Goal: Information Seeking & Learning: Learn about a topic

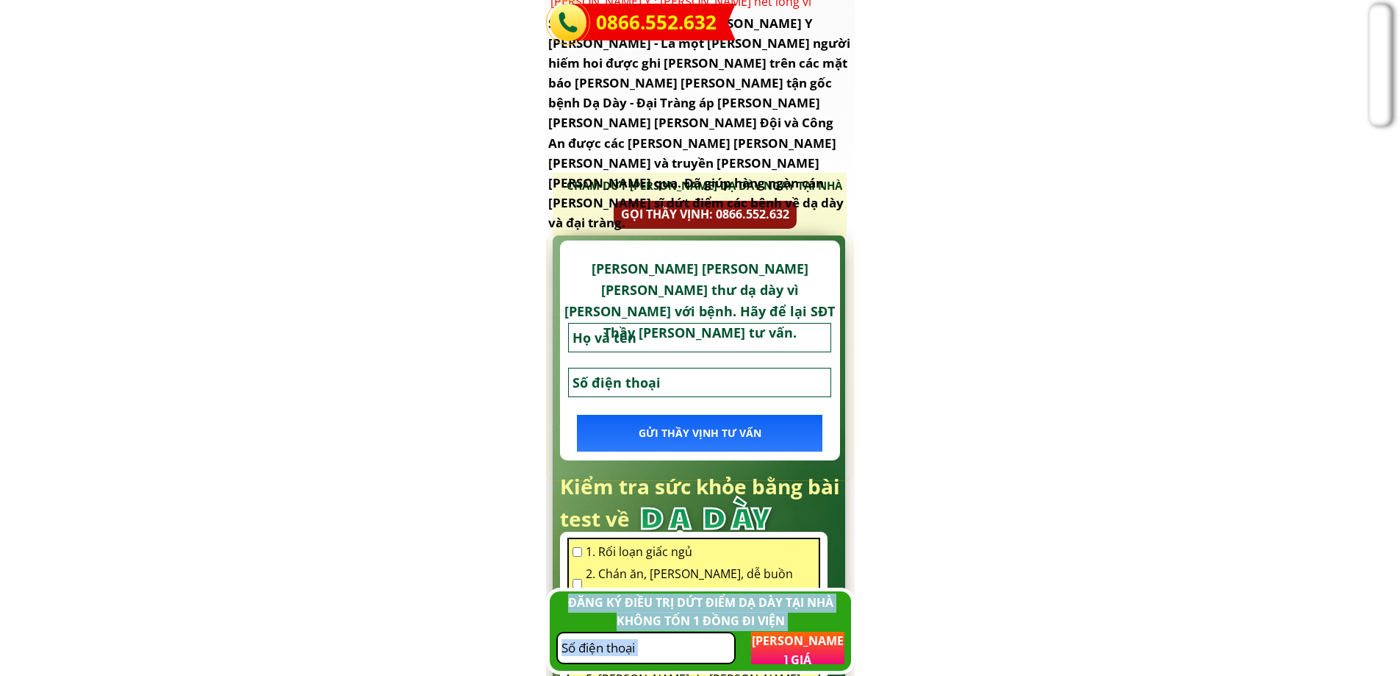
scroll to position [10555, 0]
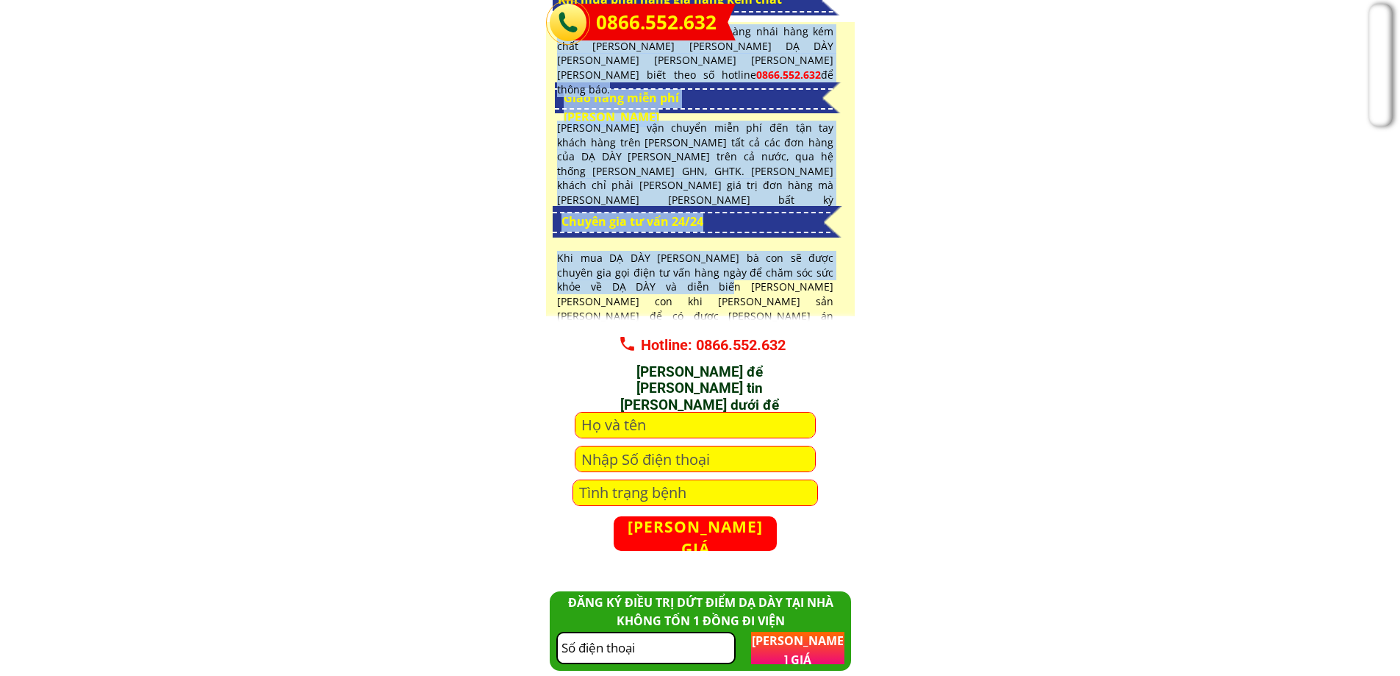
drag, startPoint x: 900, startPoint y: 301, endPoint x: 912, endPoint y: 301, distance: 12.5
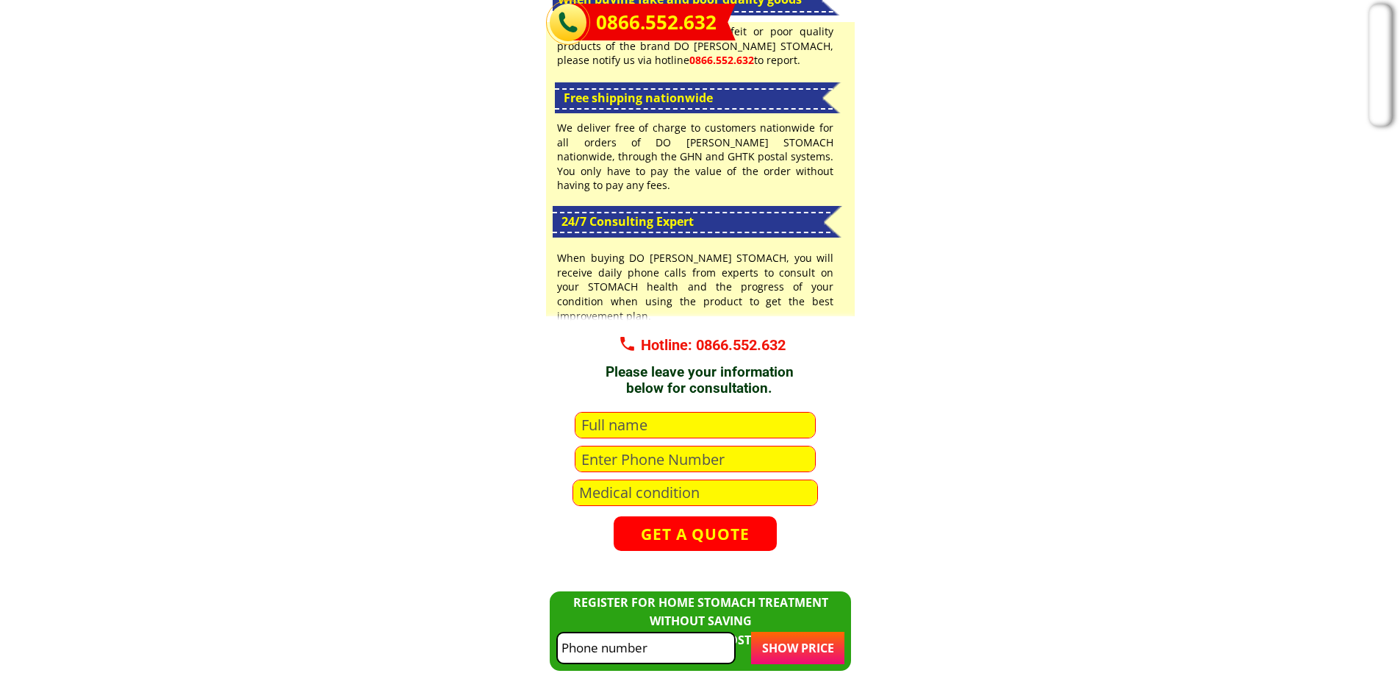
click at [831, 216] on div "Free shipping nationwide Customers who discover counterfeit or poor quality pro…" at bounding box center [700, 169] width 309 height 294
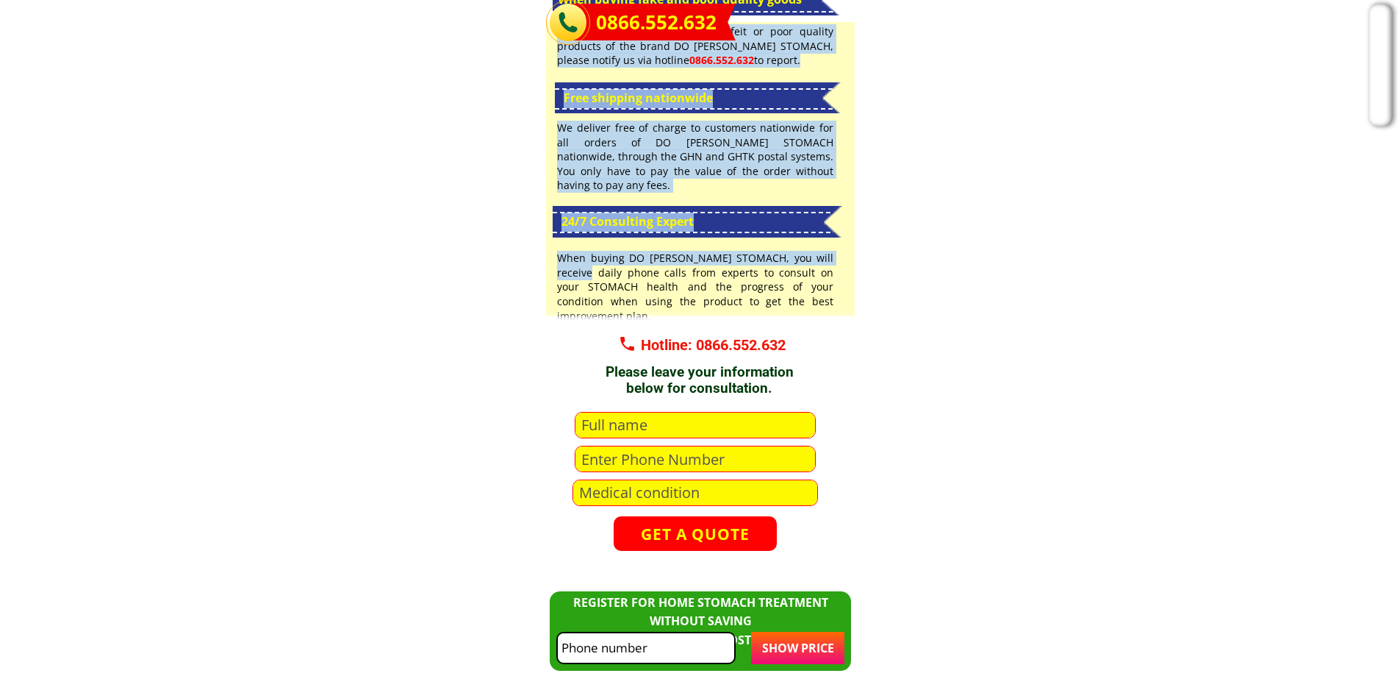
drag, startPoint x: 880, startPoint y: 277, endPoint x: 887, endPoint y: 250, distance: 28.2
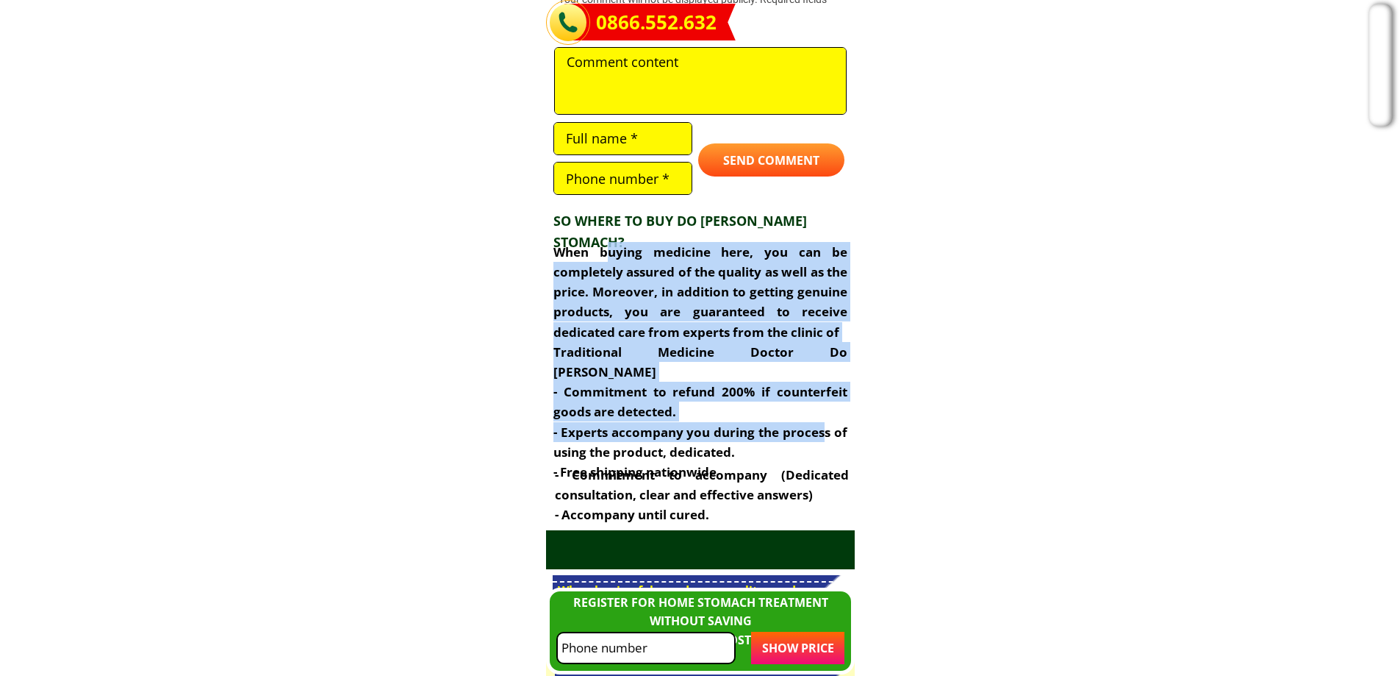
drag, startPoint x: 812, startPoint y: 406, endPoint x: 824, endPoint y: 423, distance: 20.6
click at [824, 423] on div "When buying medicine here, you can be completely assured of the quality as well…" at bounding box center [700, 362] width 294 height 240
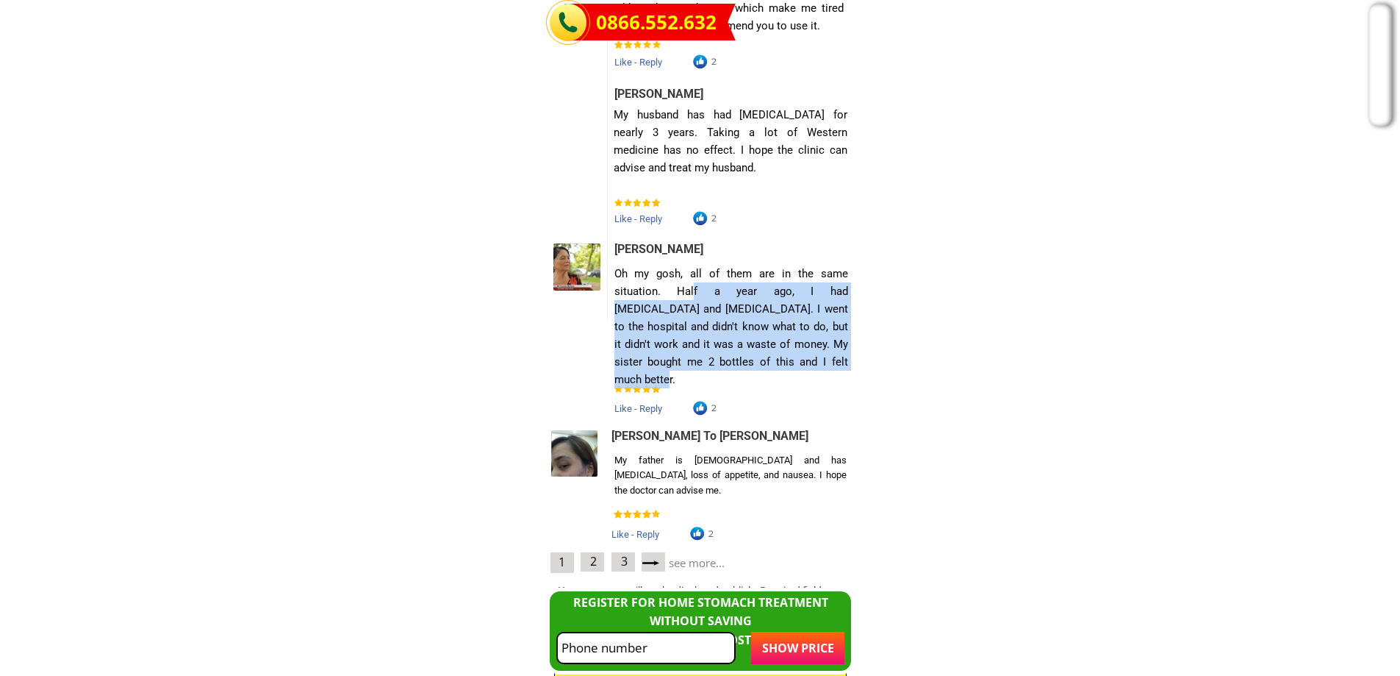
drag, startPoint x: 682, startPoint y: 295, endPoint x: 785, endPoint y: 362, distance: 122.3
click at [785, 362] on font "Oh my gosh, all of them are in the same situation. Half a year ago, I had [MEDI…" at bounding box center [732, 326] width 234 height 119
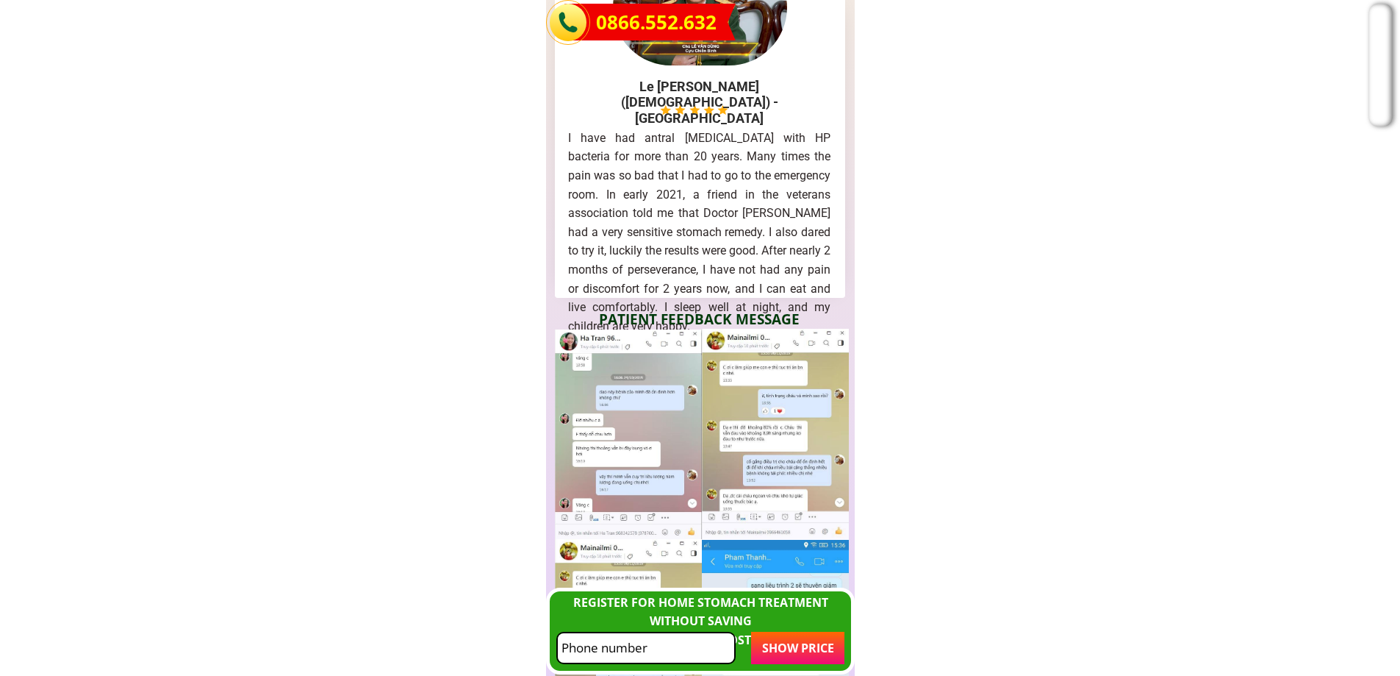
scroll to position [7071, 0]
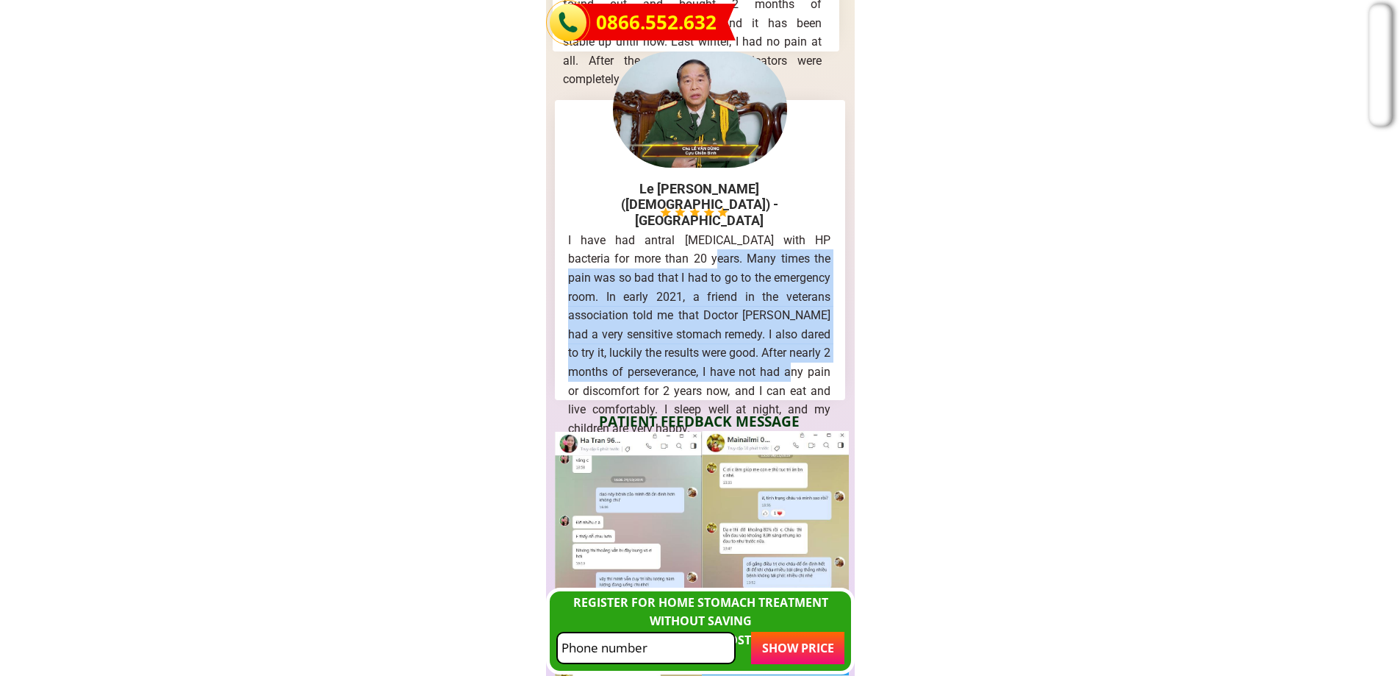
drag, startPoint x: 675, startPoint y: 267, endPoint x: 867, endPoint y: 386, distance: 226.4
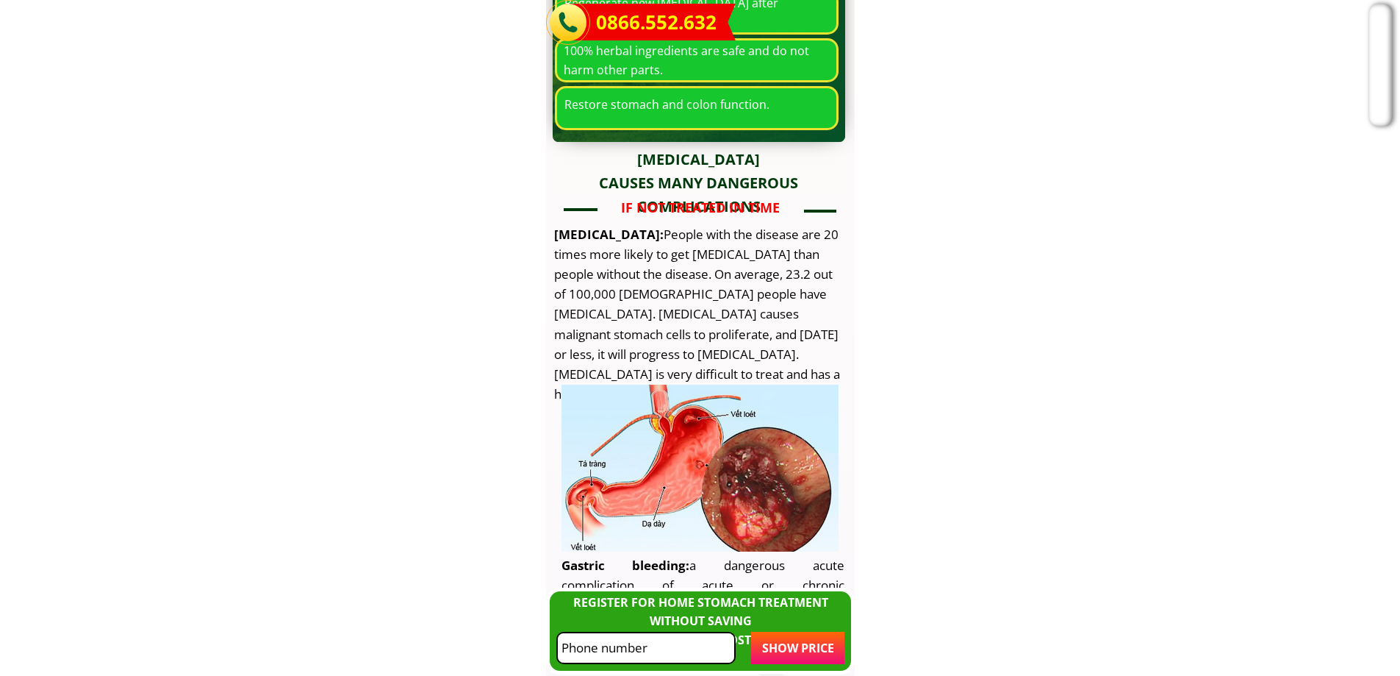
scroll to position [3282, 0]
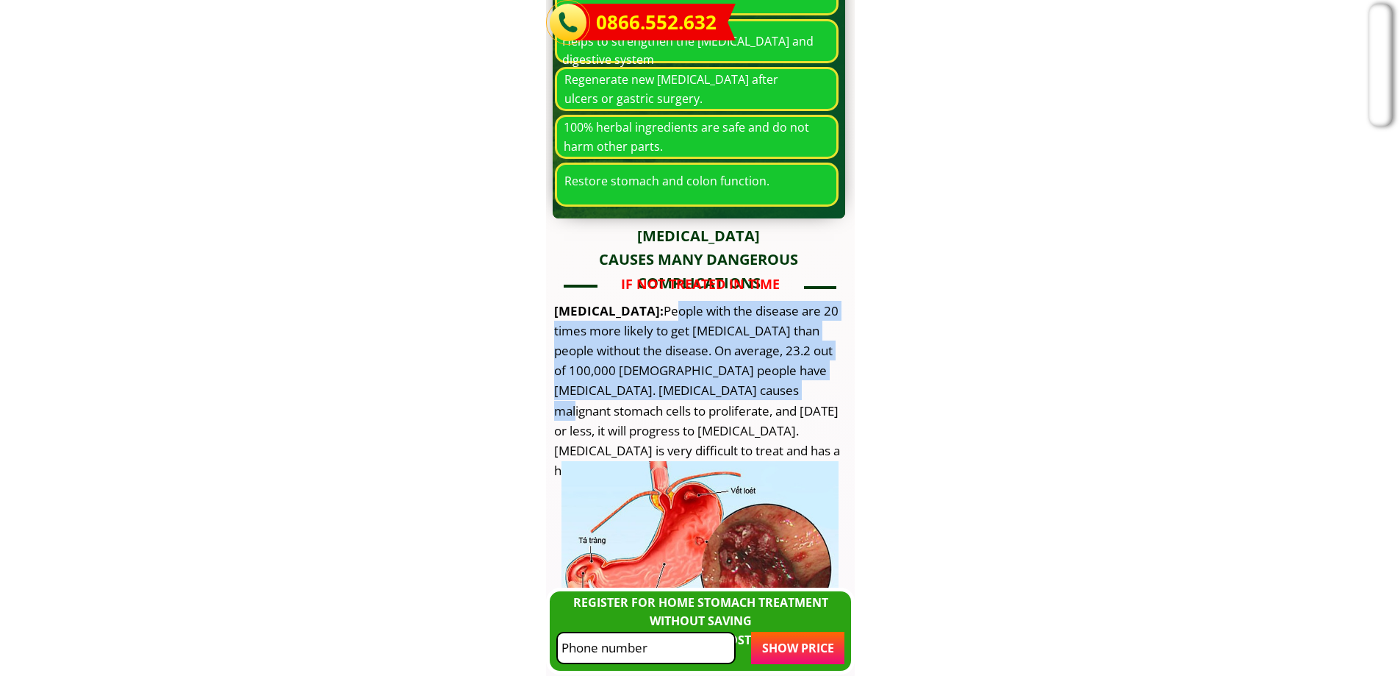
drag, startPoint x: 662, startPoint y: 318, endPoint x: 794, endPoint y: 387, distance: 149.0
click at [794, 387] on font "People with the disease are 20 times more likely to get [MEDICAL_DATA] than peo…" at bounding box center [697, 390] width 286 height 177
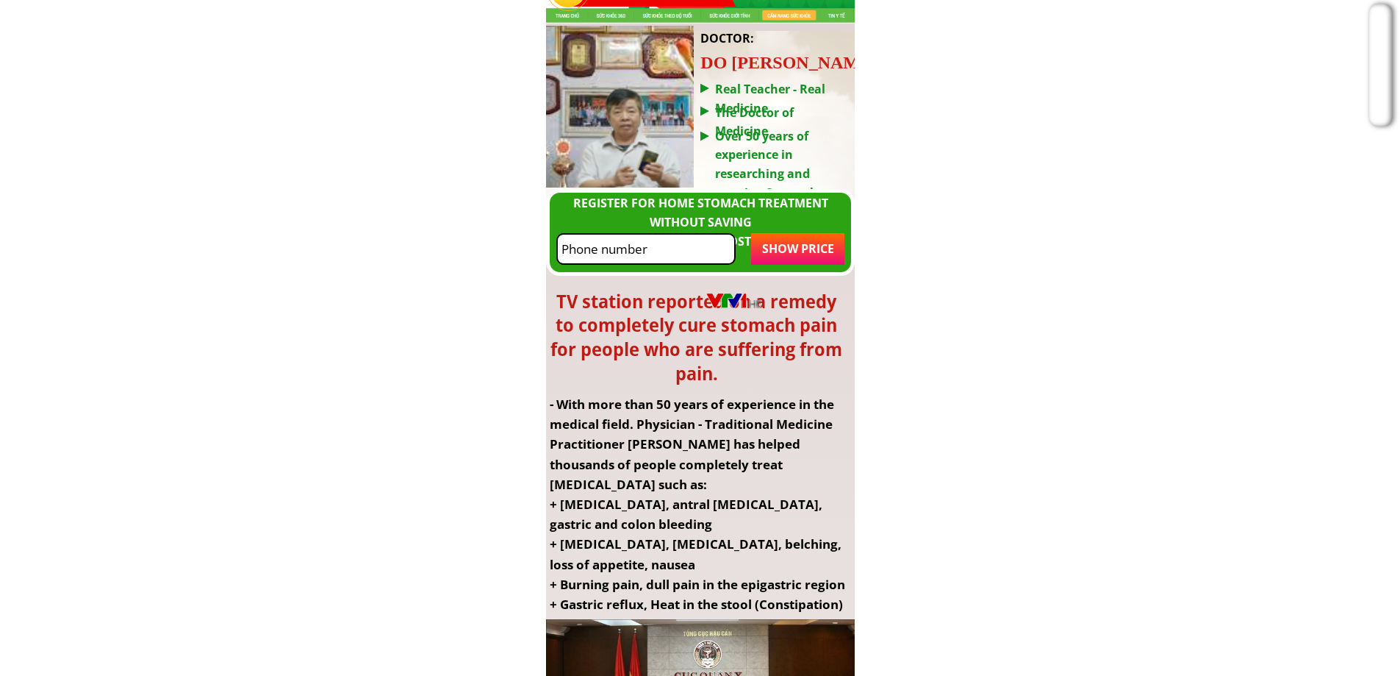
scroll to position [0, 0]
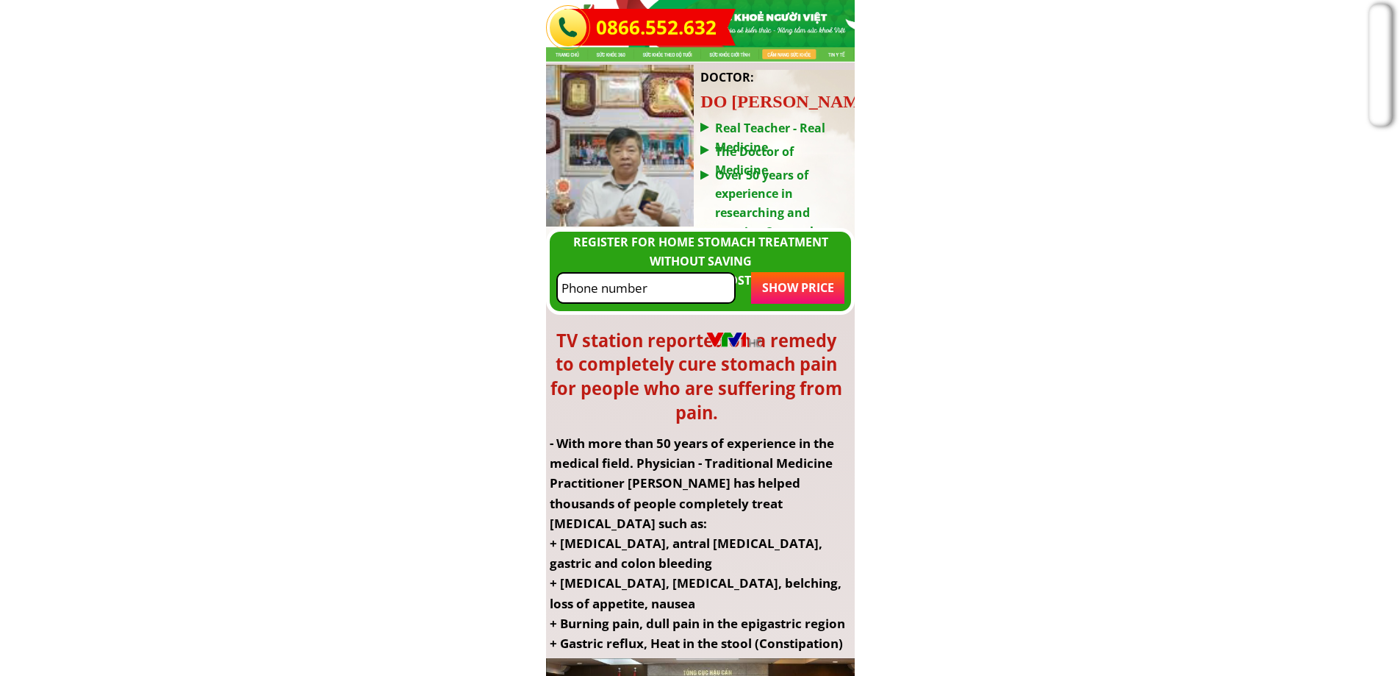
drag, startPoint x: 678, startPoint y: 297, endPoint x: 834, endPoint y: 538, distance: 287.1
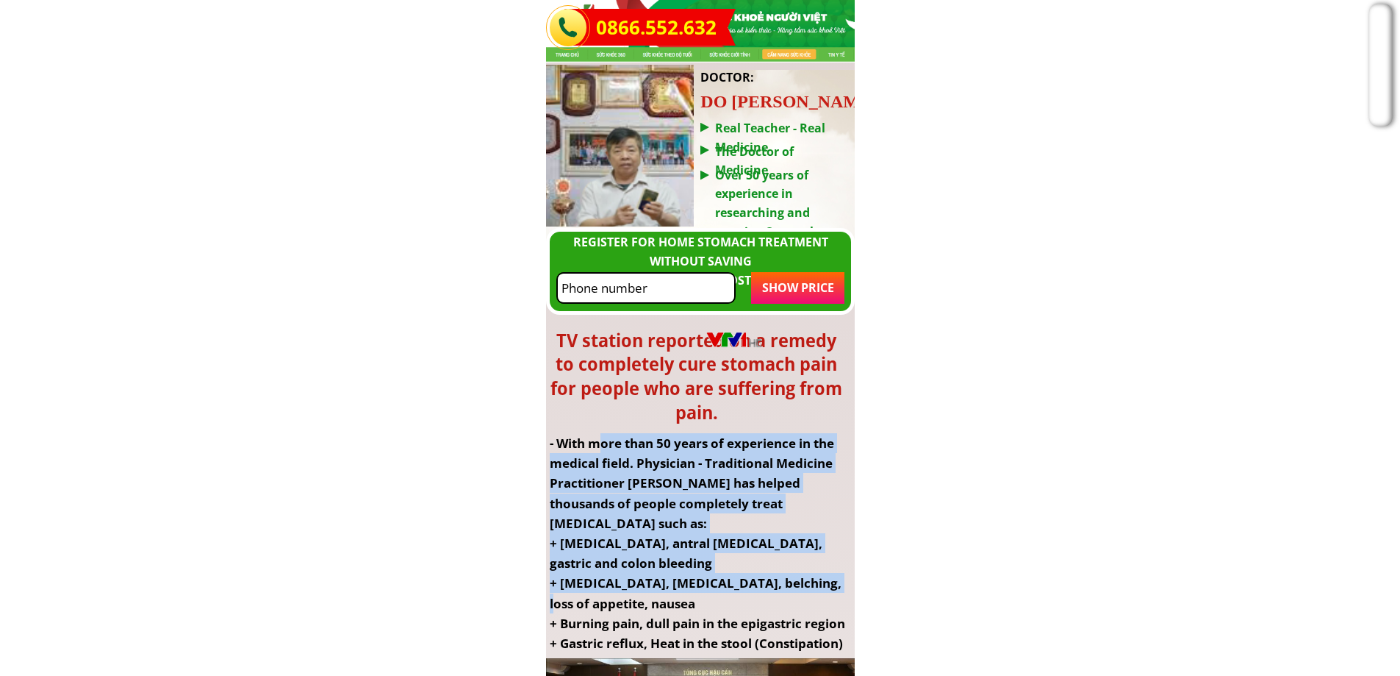
drag, startPoint x: 603, startPoint y: 433, endPoint x: 828, endPoint y: 581, distance: 269.1
click at [827, 595] on div "- With more than 50 years of experience in the medical field. Physician - Tradi…" at bounding box center [700, 562] width 301 height 259
drag, startPoint x: 638, startPoint y: 371, endPoint x: 750, endPoint y: 402, distance: 115.9
click at [750, 402] on h3 "TV station reported on a remedy to completely cure stomach pain for people who …" at bounding box center [696, 377] width 293 height 97
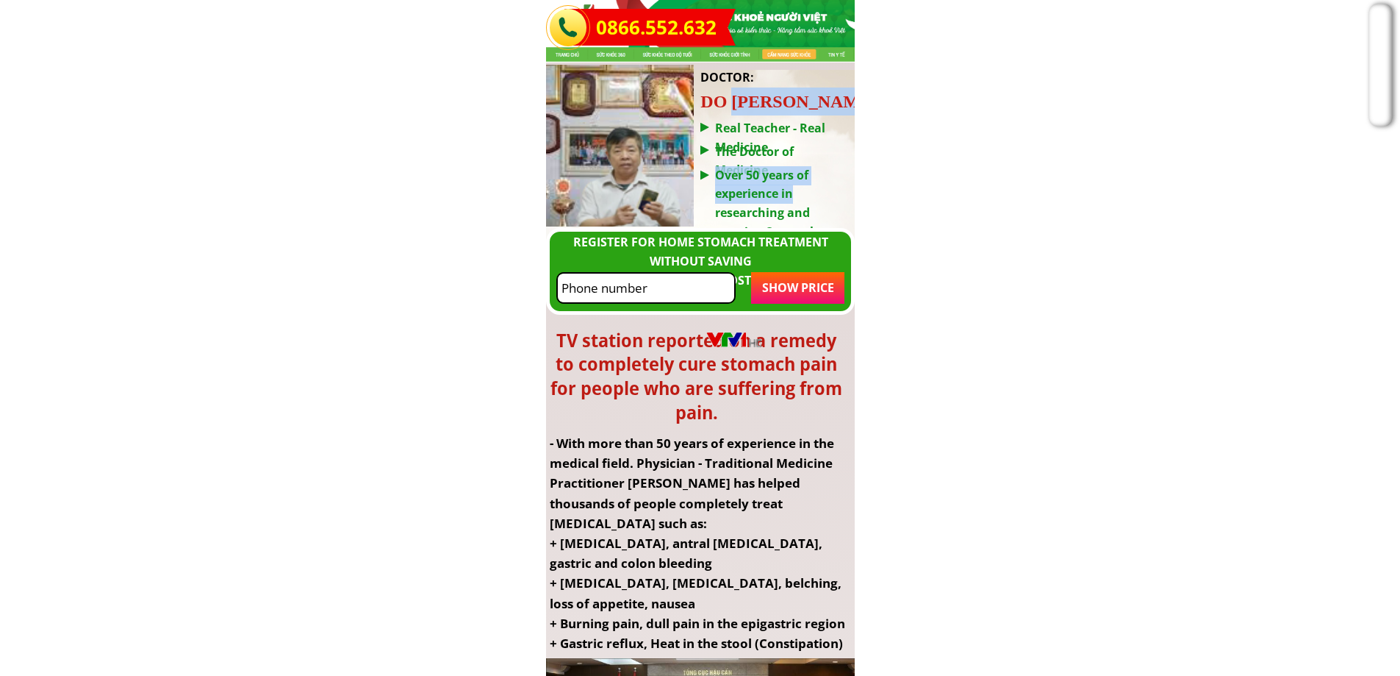
drag, startPoint x: 803, startPoint y: 179, endPoint x: 809, endPoint y: 188, distance: 11.6
click at [809, 188] on div "Real Teacher - Real Medicine The Doctor of Medicine DOCTOR: DO [PERSON_NAME] Ov…" at bounding box center [679, 146] width 440 height 162
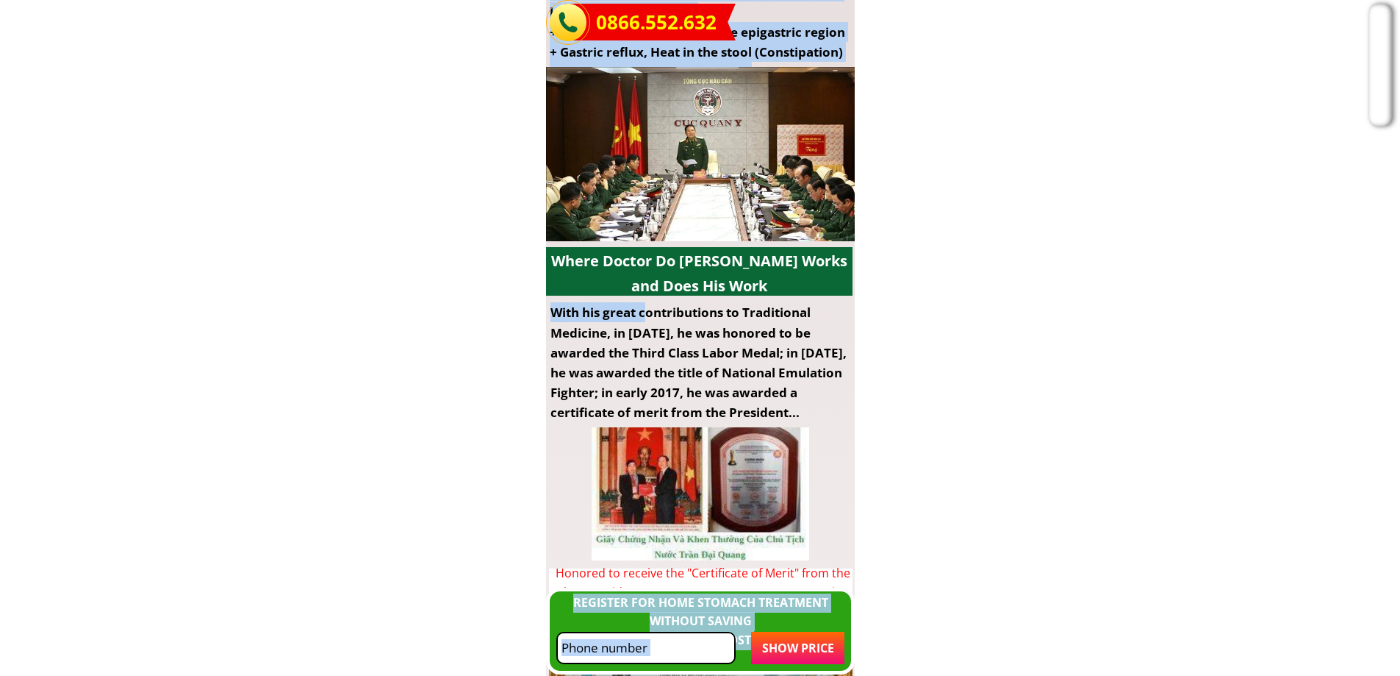
drag, startPoint x: 864, startPoint y: 387, endPoint x: 941, endPoint y: 406, distance: 78.8
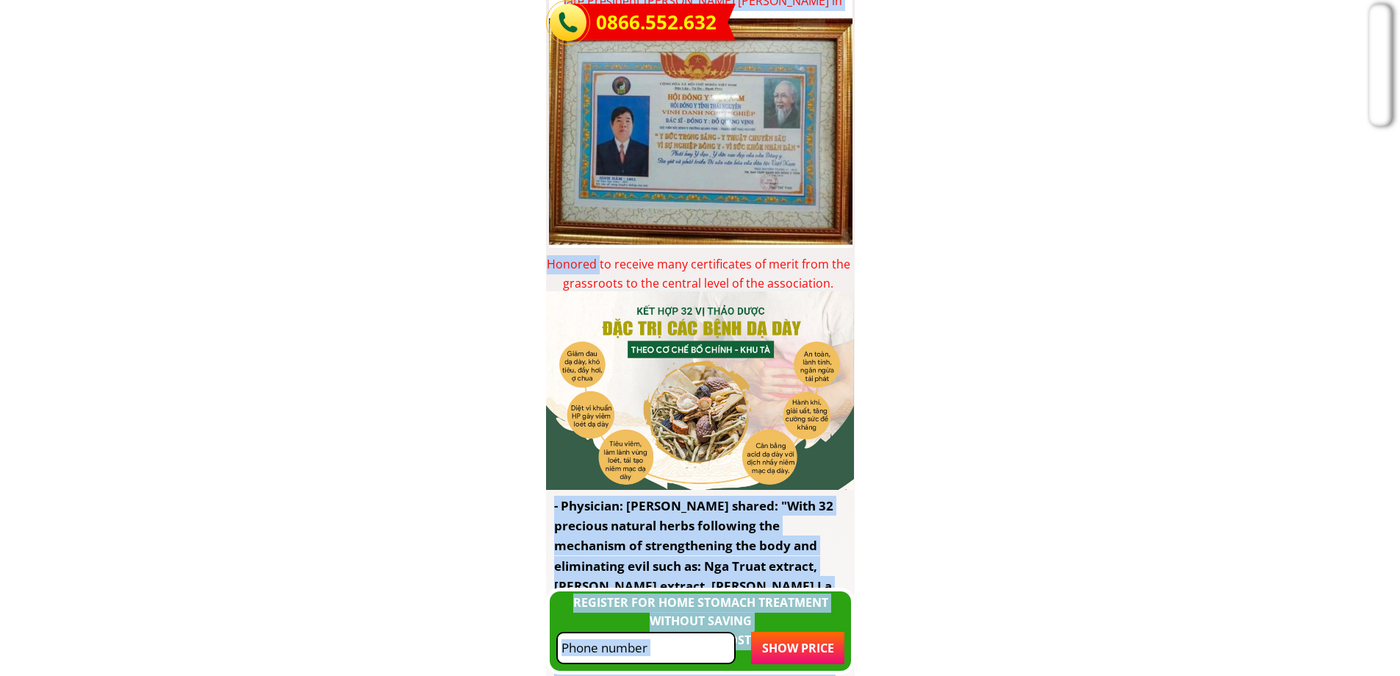
drag, startPoint x: 631, startPoint y: 274, endPoint x: 892, endPoint y: 311, distance: 263.5
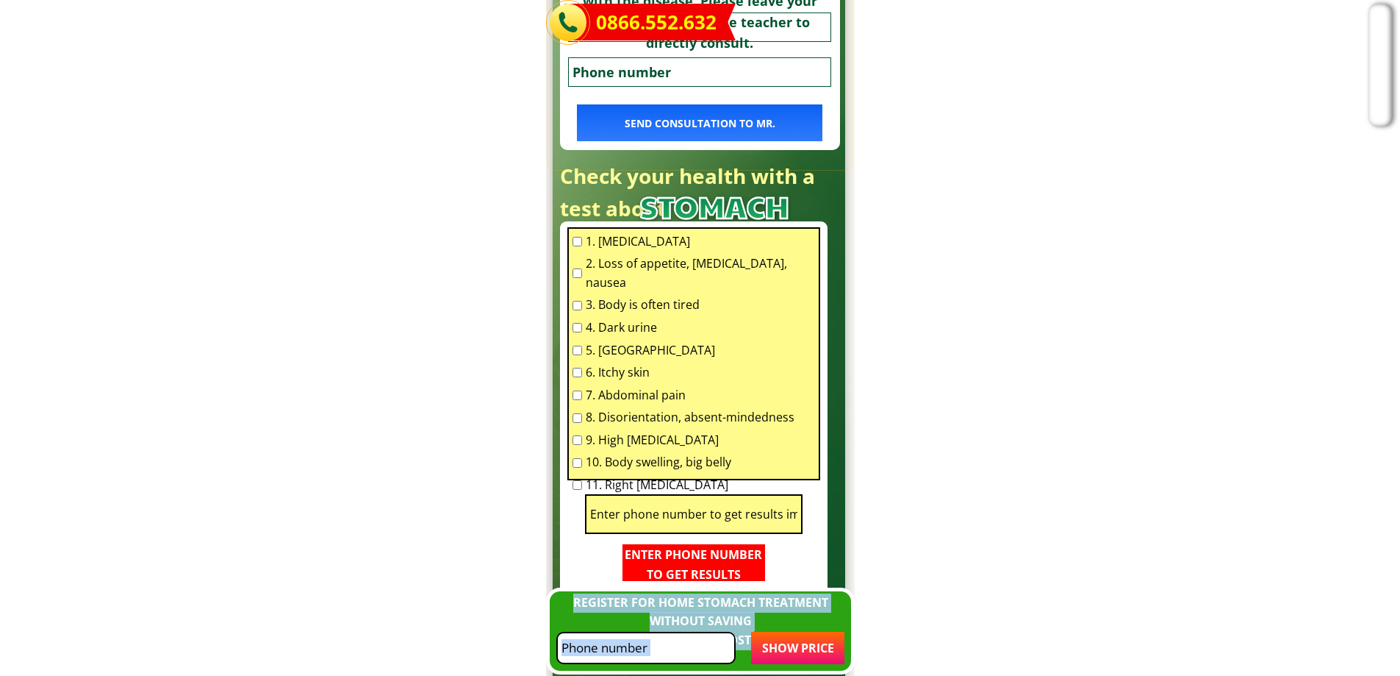
scroll to position [2955, 0]
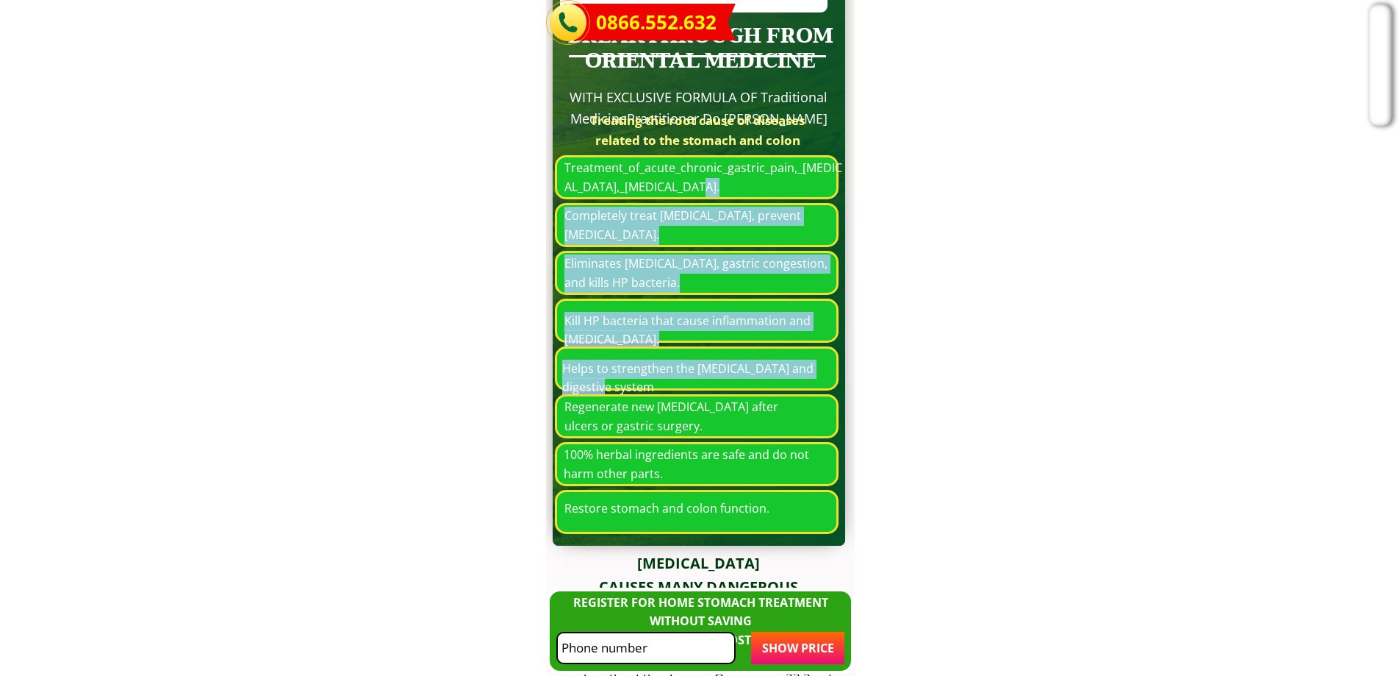
drag, startPoint x: 676, startPoint y: 189, endPoint x: 834, endPoint y: 386, distance: 252.6
click at [834, 386] on div "Treatment_of_acute_chronic_gastric_pain,_[MEDICAL_DATA],_[MEDICAL_DATA]. Elimin…" at bounding box center [700, 344] width 290 height 379
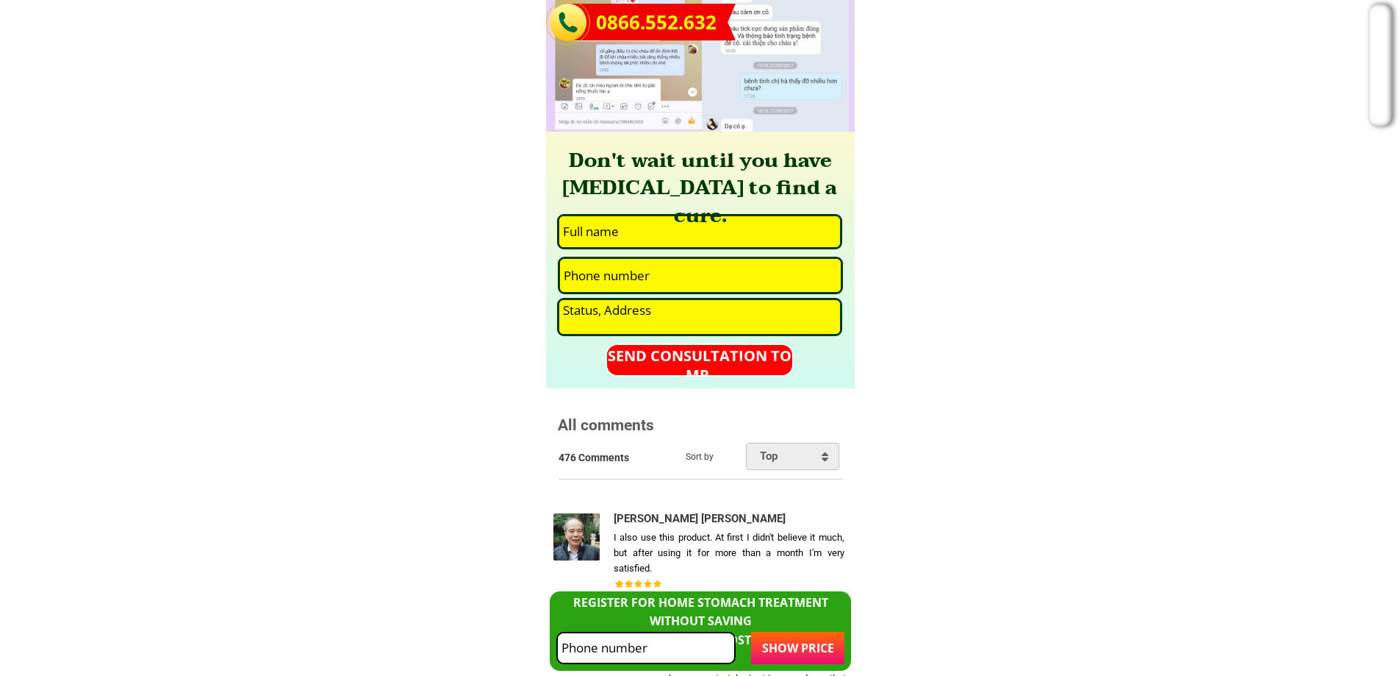
scroll to position [9294, 0]
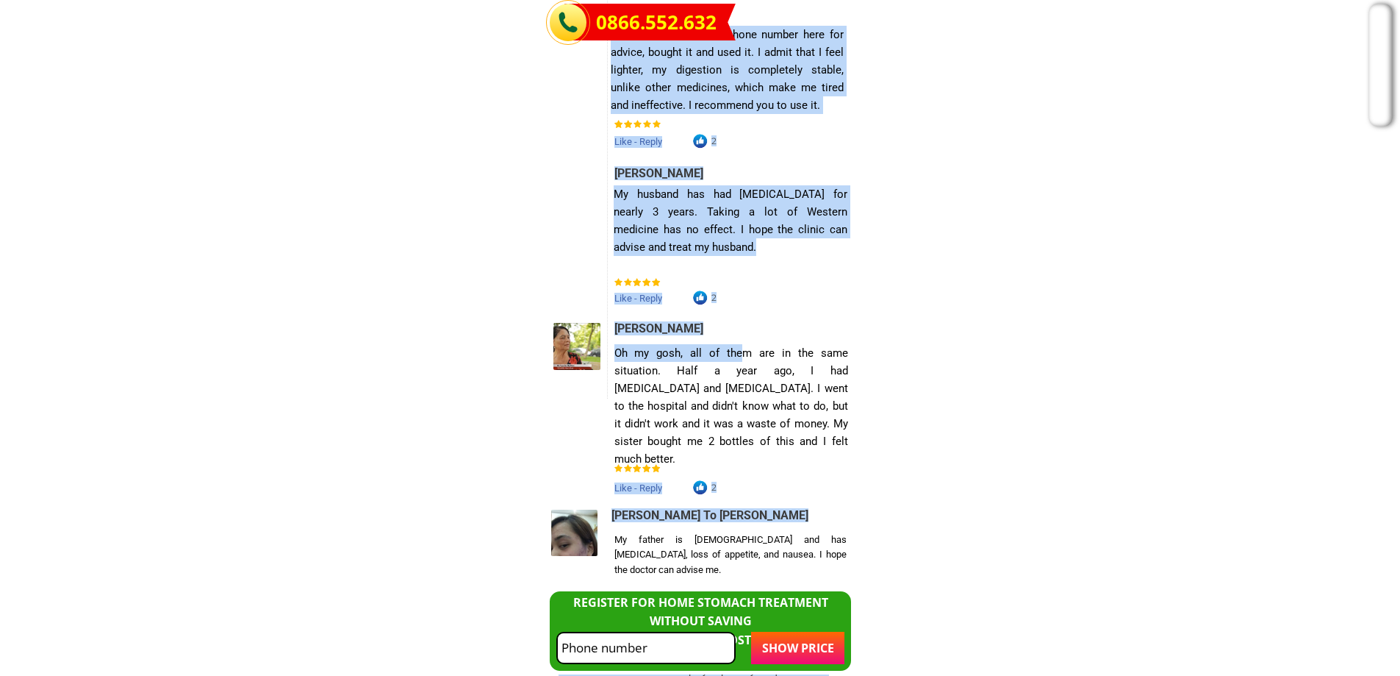
drag, startPoint x: 742, startPoint y: 356, endPoint x: 867, endPoint y: 427, distance: 143.9
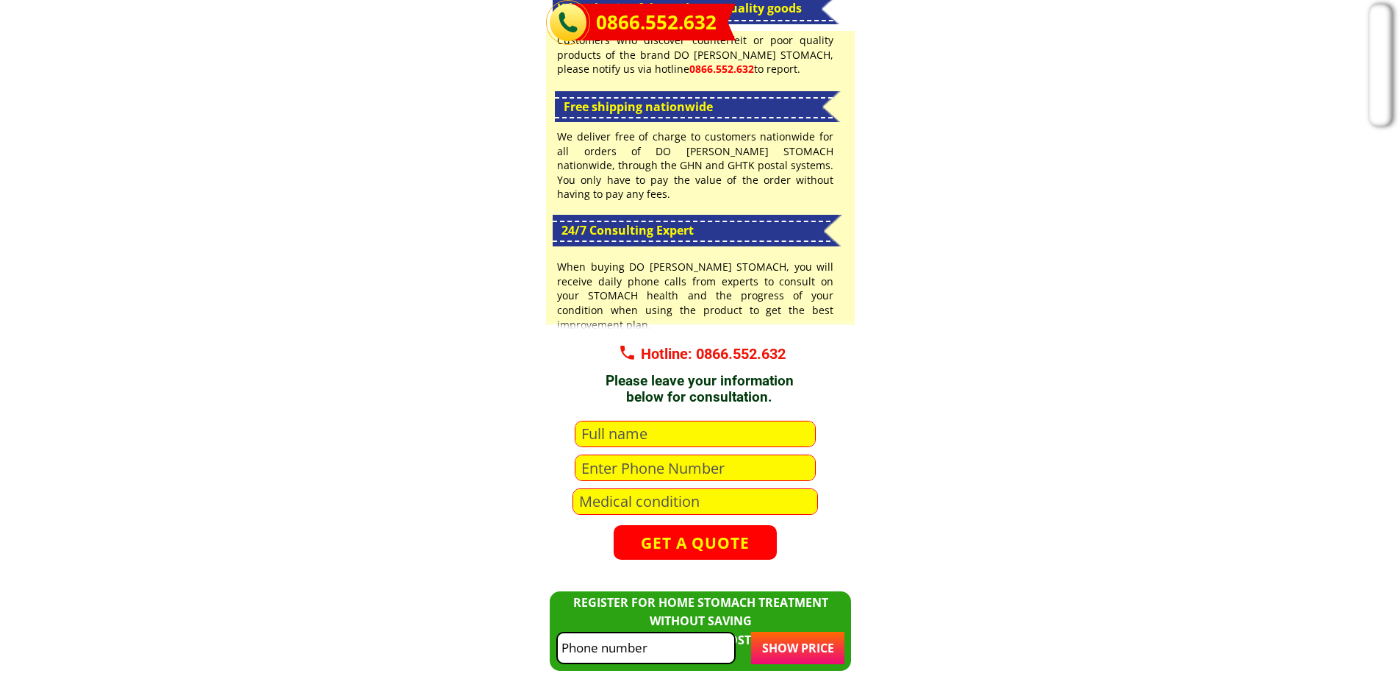
scroll to position [9956, 0]
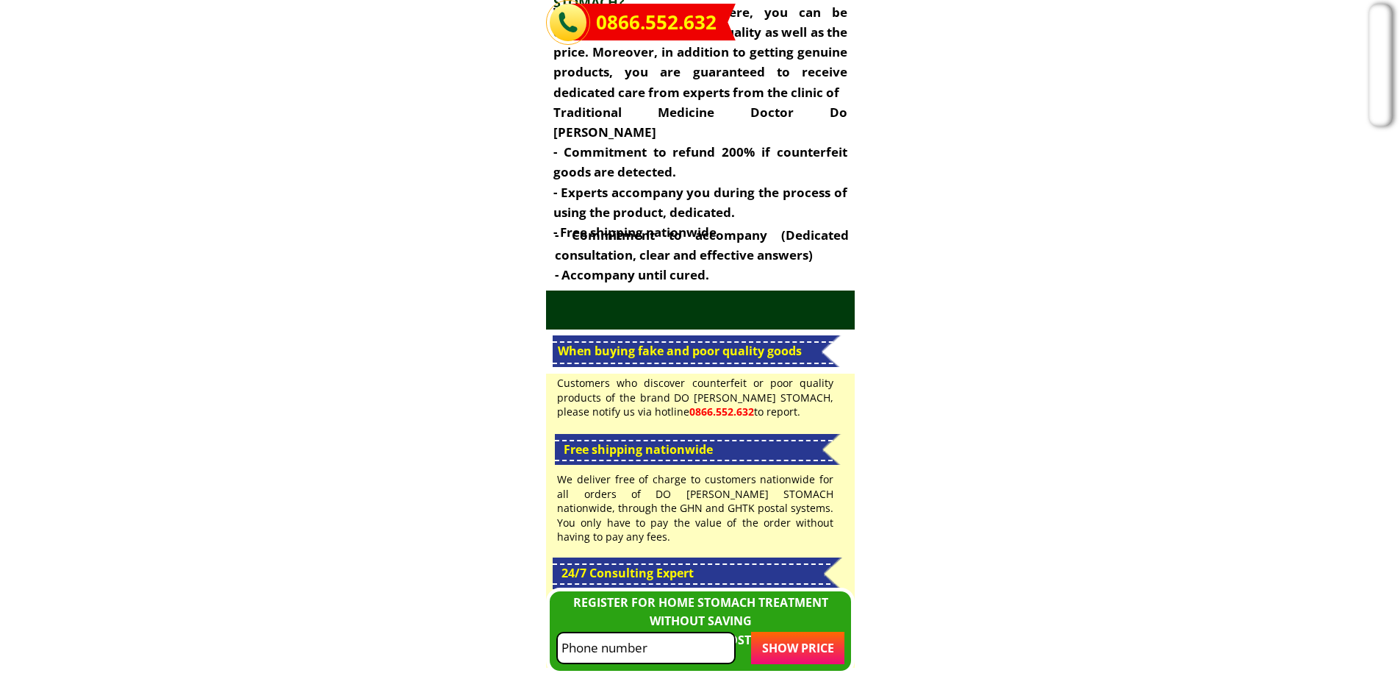
scroll to position [10555, 0]
